Goal: Information Seeking & Learning: Learn about a topic

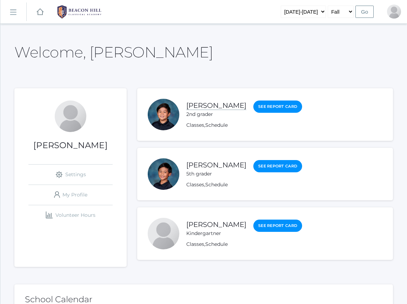
click at [212, 105] on link "[PERSON_NAME]" at bounding box center [216, 105] width 60 height 9
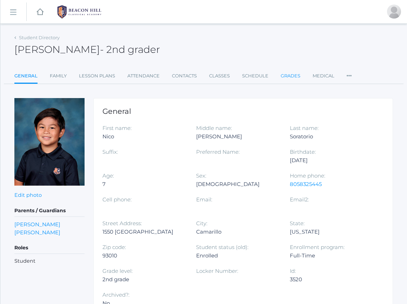
click at [288, 78] on link "Grades" at bounding box center [290, 76] width 20 height 14
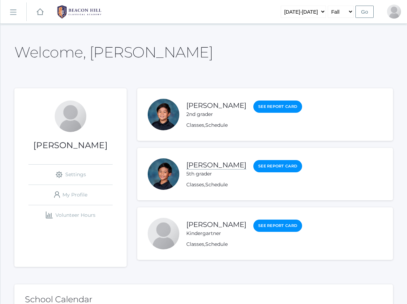
click at [232, 167] on link "[PERSON_NAME]" at bounding box center [216, 165] width 60 height 9
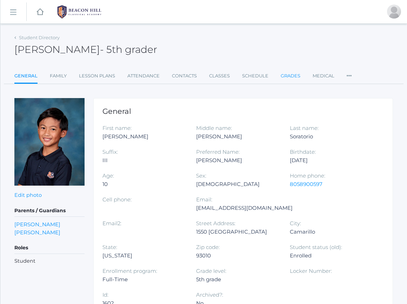
click at [289, 78] on link "Grades" at bounding box center [290, 76] width 20 height 14
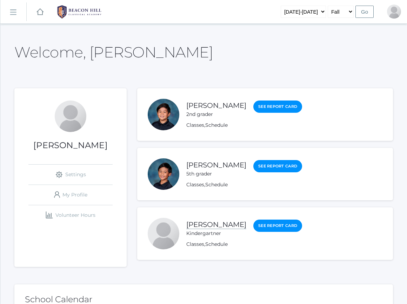
click at [204, 225] on link "[PERSON_NAME]" at bounding box center [216, 225] width 60 height 9
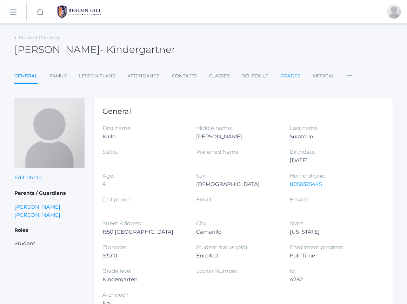
click at [285, 74] on link "Grades" at bounding box center [290, 76] width 20 height 14
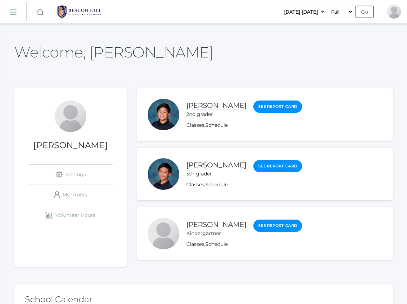
click at [212, 107] on link "[PERSON_NAME]" at bounding box center [216, 105] width 60 height 9
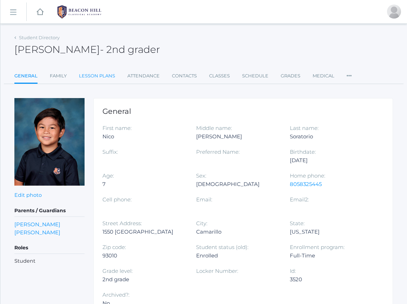
click at [107, 73] on link "Lesson Plans" at bounding box center [97, 76] width 36 height 14
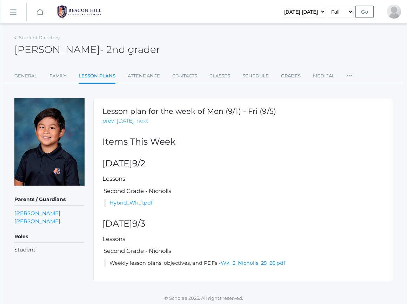
click at [140, 120] on link "next" at bounding box center [142, 121] width 12 height 8
click at [145, 205] on link "Hybrid_Wk_2.pdf" at bounding box center [131, 203] width 45 height 6
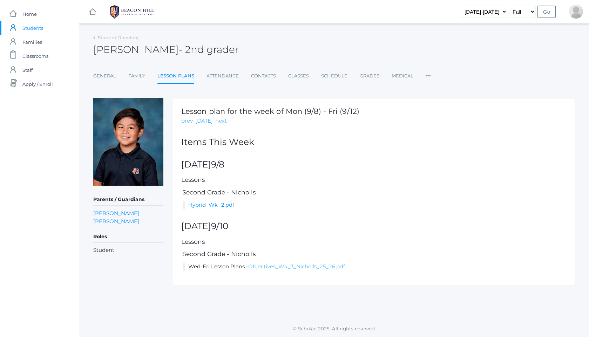
click at [268, 264] on link "Objectives_Wk_3_Nicholls_25_26.pdf" at bounding box center [296, 266] width 97 height 7
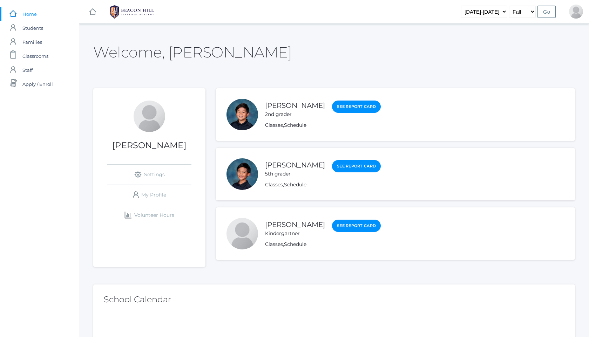
click at [309, 227] on link "[PERSON_NAME]" at bounding box center [295, 225] width 60 height 9
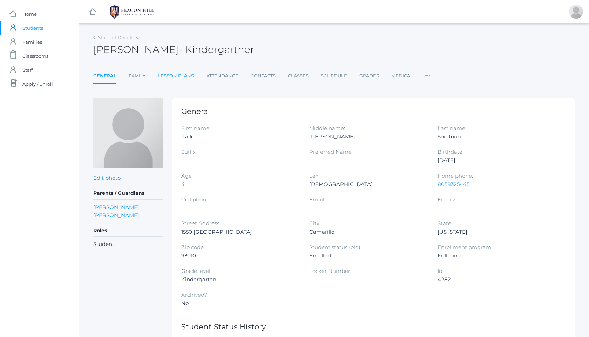
click at [170, 74] on link "Lesson Plans" at bounding box center [176, 76] width 36 height 14
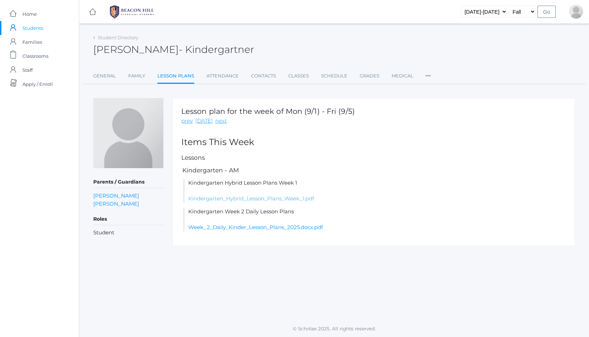
click at [295, 200] on link "Kindergarten_Hybrid_Lesson_Plans_Week_1.pdf" at bounding box center [251, 198] width 126 height 7
click at [216, 123] on link "next" at bounding box center [221, 121] width 12 height 8
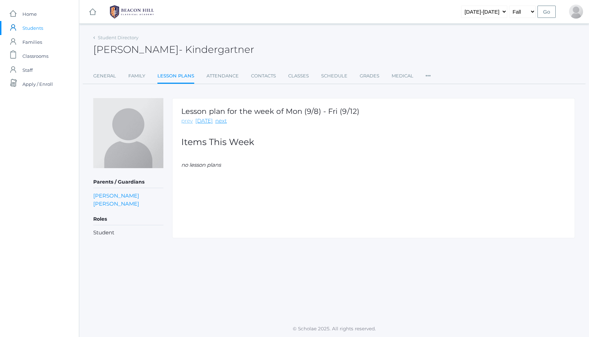
click at [191, 123] on link "prev" at bounding box center [187, 121] width 12 height 8
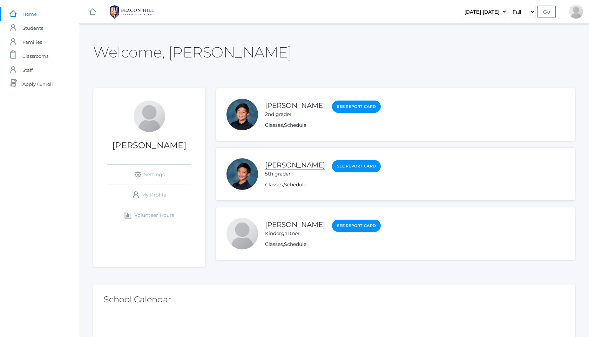
click at [292, 166] on link "[PERSON_NAME]" at bounding box center [295, 165] width 60 height 9
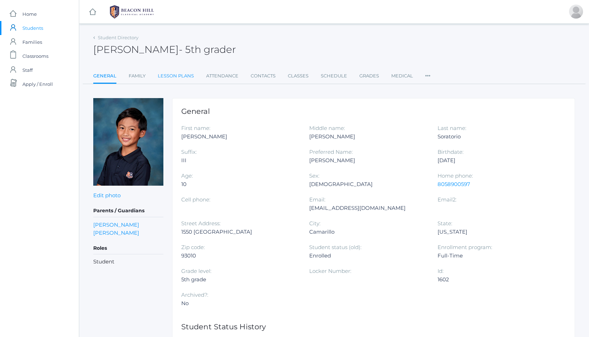
click at [174, 77] on link "Lesson Plans" at bounding box center [176, 76] width 36 height 14
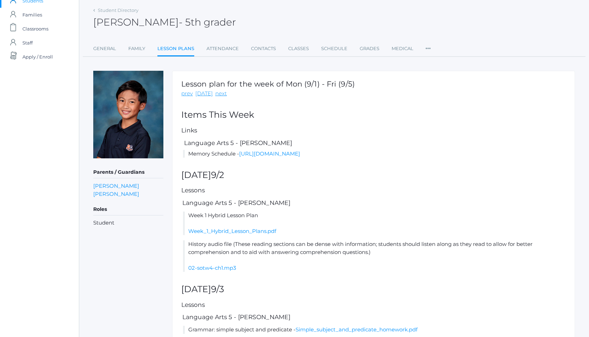
scroll to position [28, 0]
click at [218, 94] on link "next" at bounding box center [221, 93] width 12 height 8
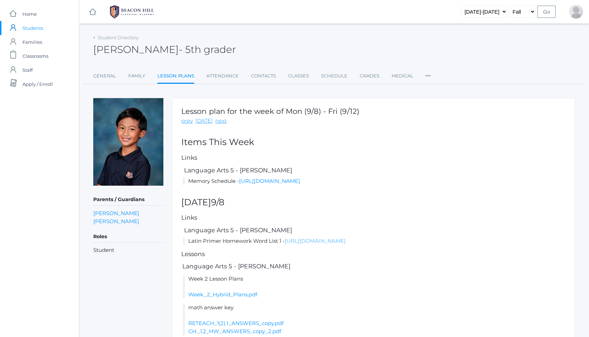
click at [316, 244] on link "https://drive.google.com/file/d/1LBRL6UTiZUmWtbnCQhumLXH0NJC3bk05/view?usp=shar…" at bounding box center [315, 241] width 61 height 7
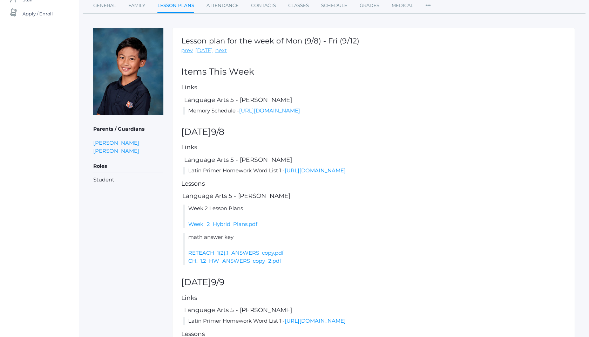
scroll to position [70, 0]
click at [246, 228] on link "Week_2_Hybrid_Plans.pdf" at bounding box center [222, 224] width 69 height 7
click at [296, 304] on link "https://drive.google.com/file/d/1LBRL6UTiZUmWtbnCQhumLXH0NJC3bk05/view?usp=shar…" at bounding box center [315, 321] width 61 height 7
click at [323, 254] on li "math answer key RETEACH_1(2).1_ANSWERS_copy.pdf CH._1.2_HW_ANSWERS_copy_2.pdf" at bounding box center [374, 250] width 383 height 32
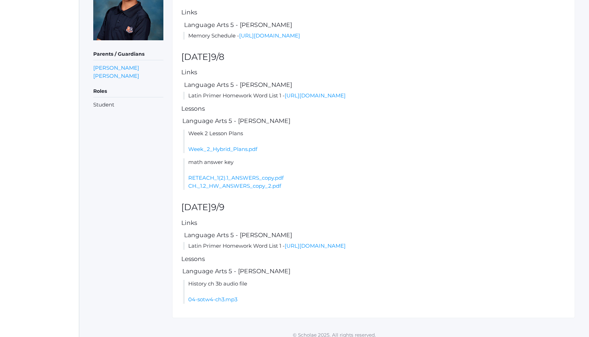
scroll to position [160, 0]
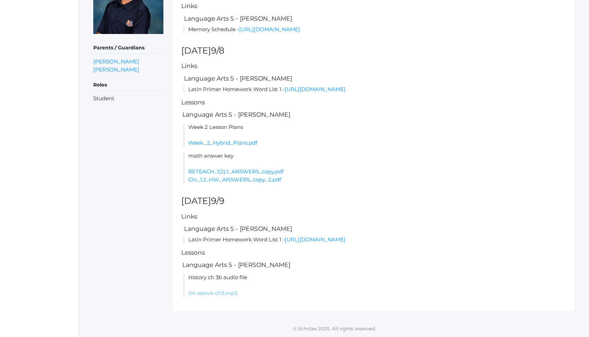
click at [223, 292] on link "04-sotw4-ch3.mp3" at bounding box center [212, 293] width 49 height 7
click at [232, 171] on link "RETEACH_1(2).1_ANSWERS_copy.pdf" at bounding box center [235, 171] width 95 height 7
click at [258, 183] on link "CH._1.2_HW_ANSWERS_copy_2.pdf" at bounding box center [234, 179] width 93 height 7
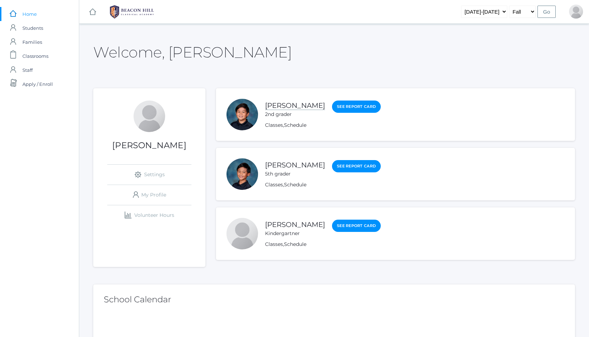
click at [303, 108] on link "[PERSON_NAME]" at bounding box center [295, 105] width 60 height 9
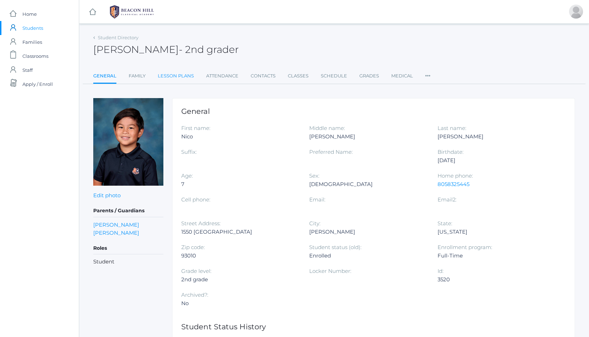
click at [179, 72] on link "Lesson Plans" at bounding box center [176, 76] width 36 height 14
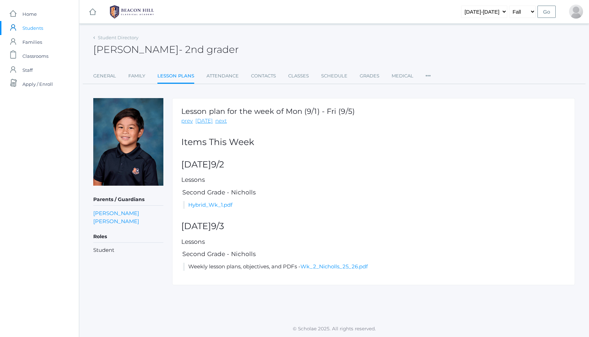
click at [303, 240] on h5 "Lessons" at bounding box center [373, 242] width 385 height 7
